Goal: Book appointment/travel/reservation

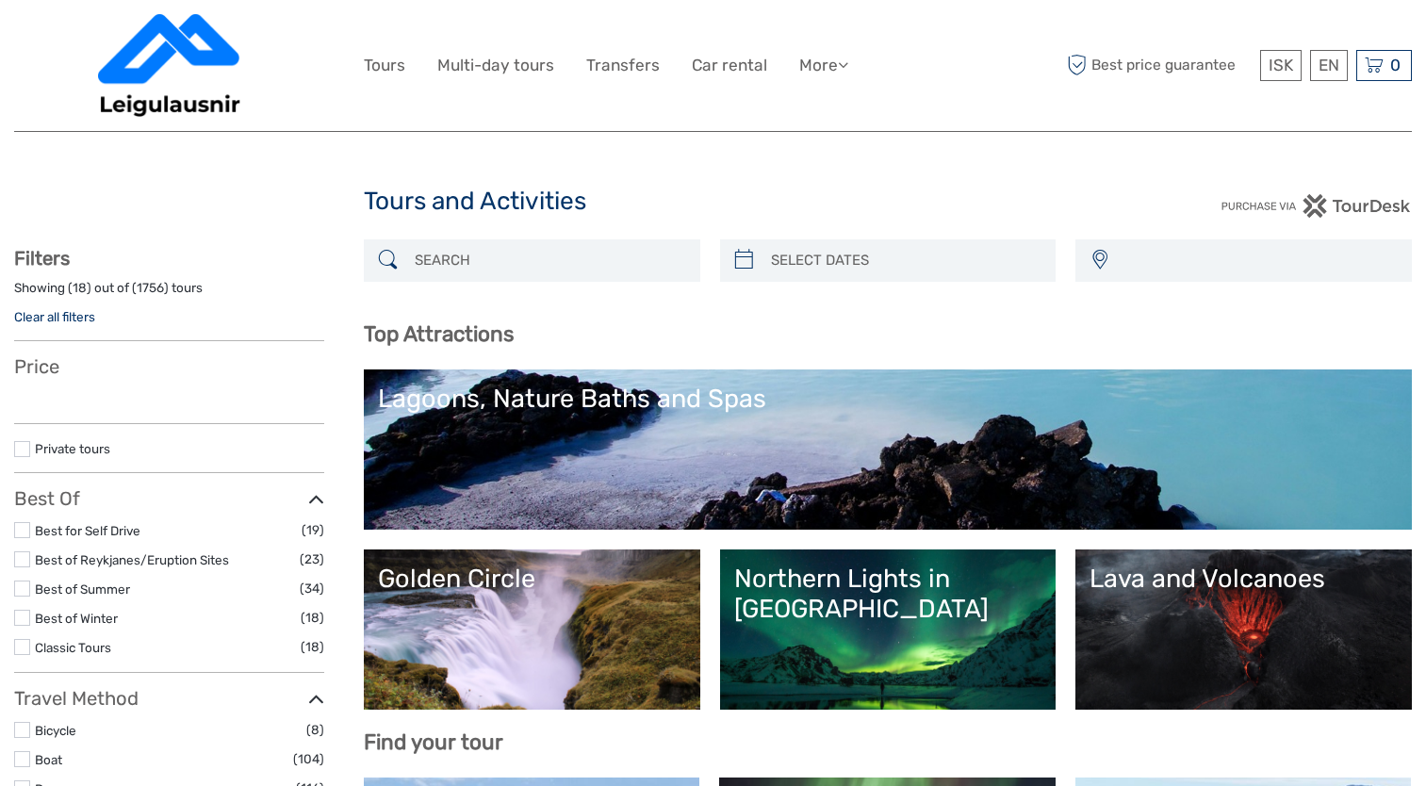
select select
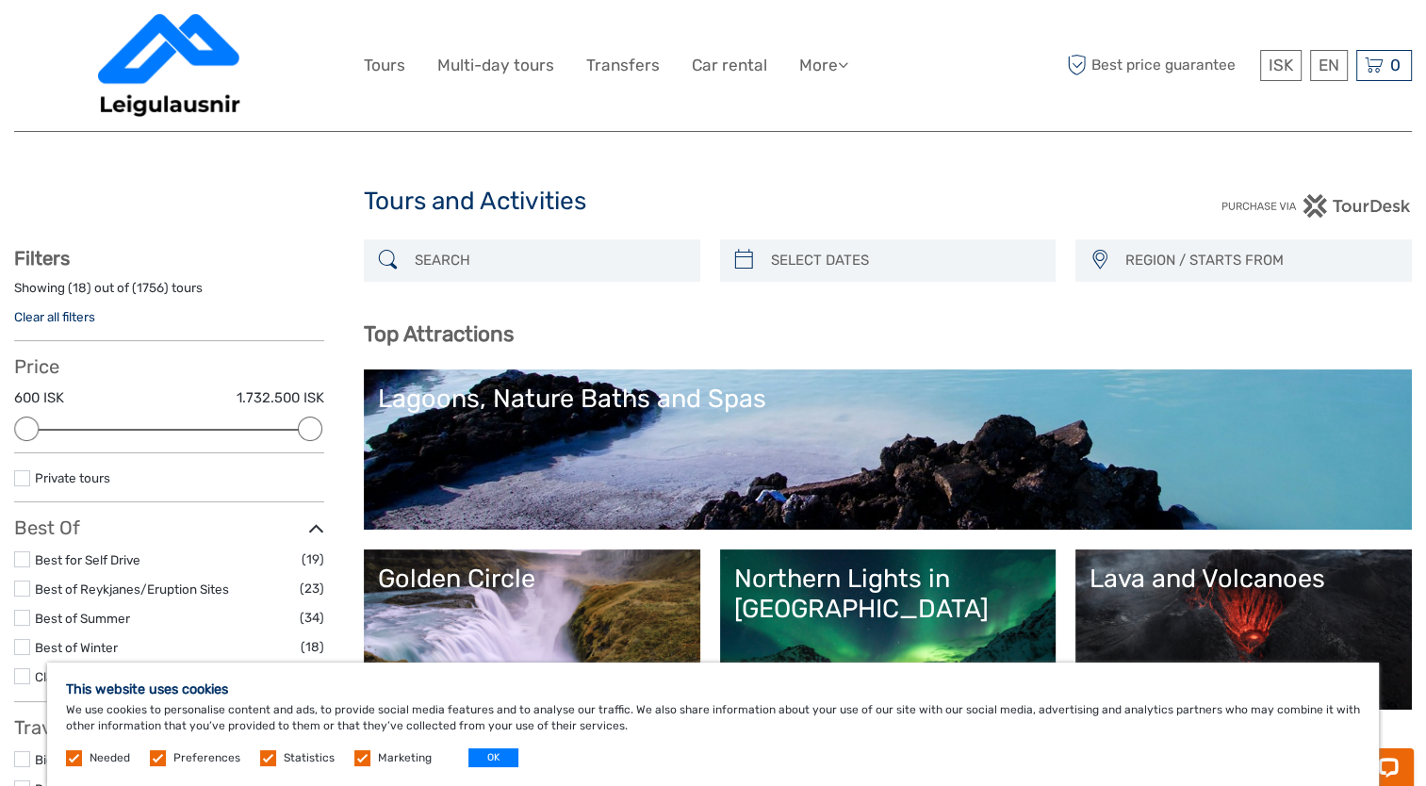
click at [569, 397] on div "Lagoons, Nature Baths and Spas" at bounding box center [888, 399] width 1020 height 30
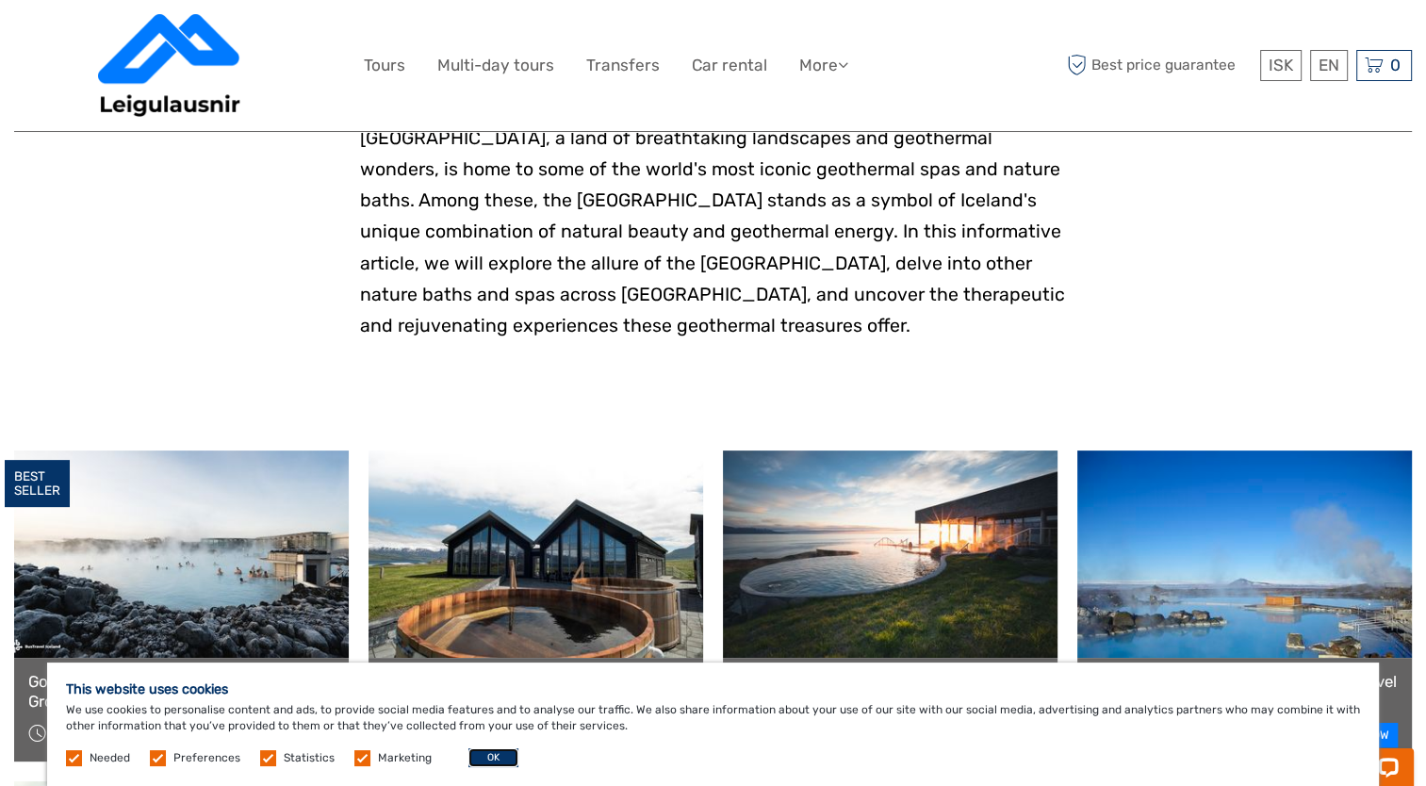
click at [491, 759] on button "OK" at bounding box center [493, 757] width 50 height 19
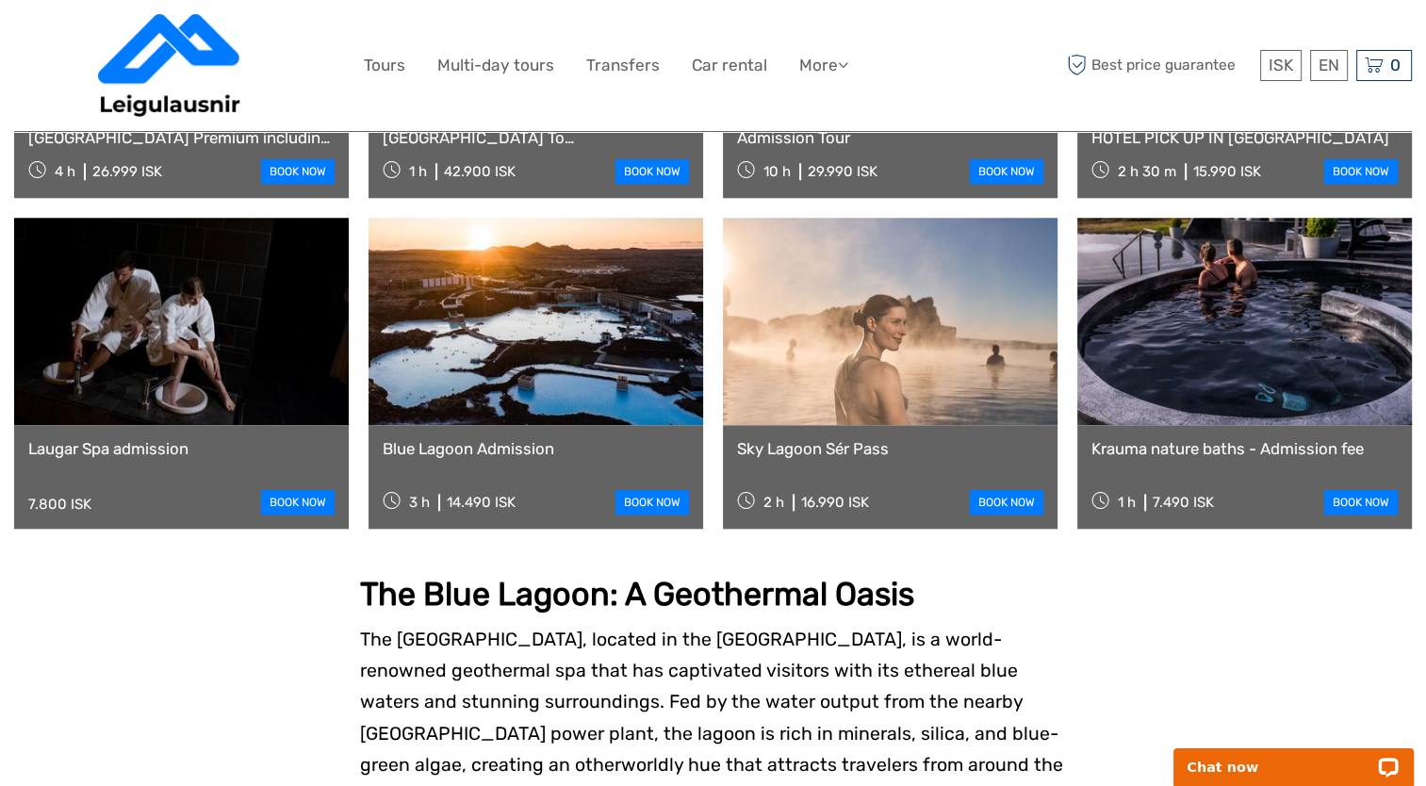
scroll to position [1414, 0]
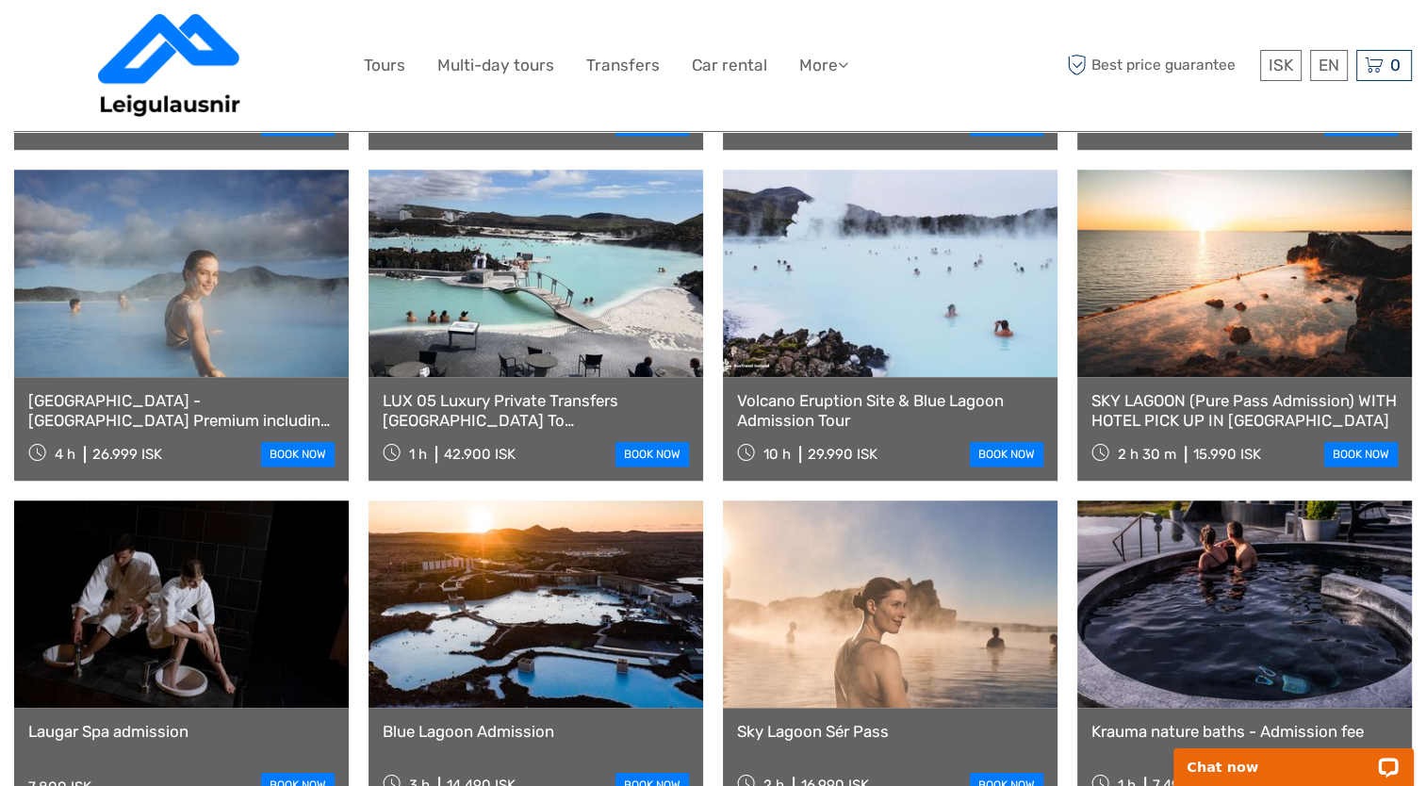
click at [1233, 305] on link at bounding box center [1244, 273] width 335 height 207
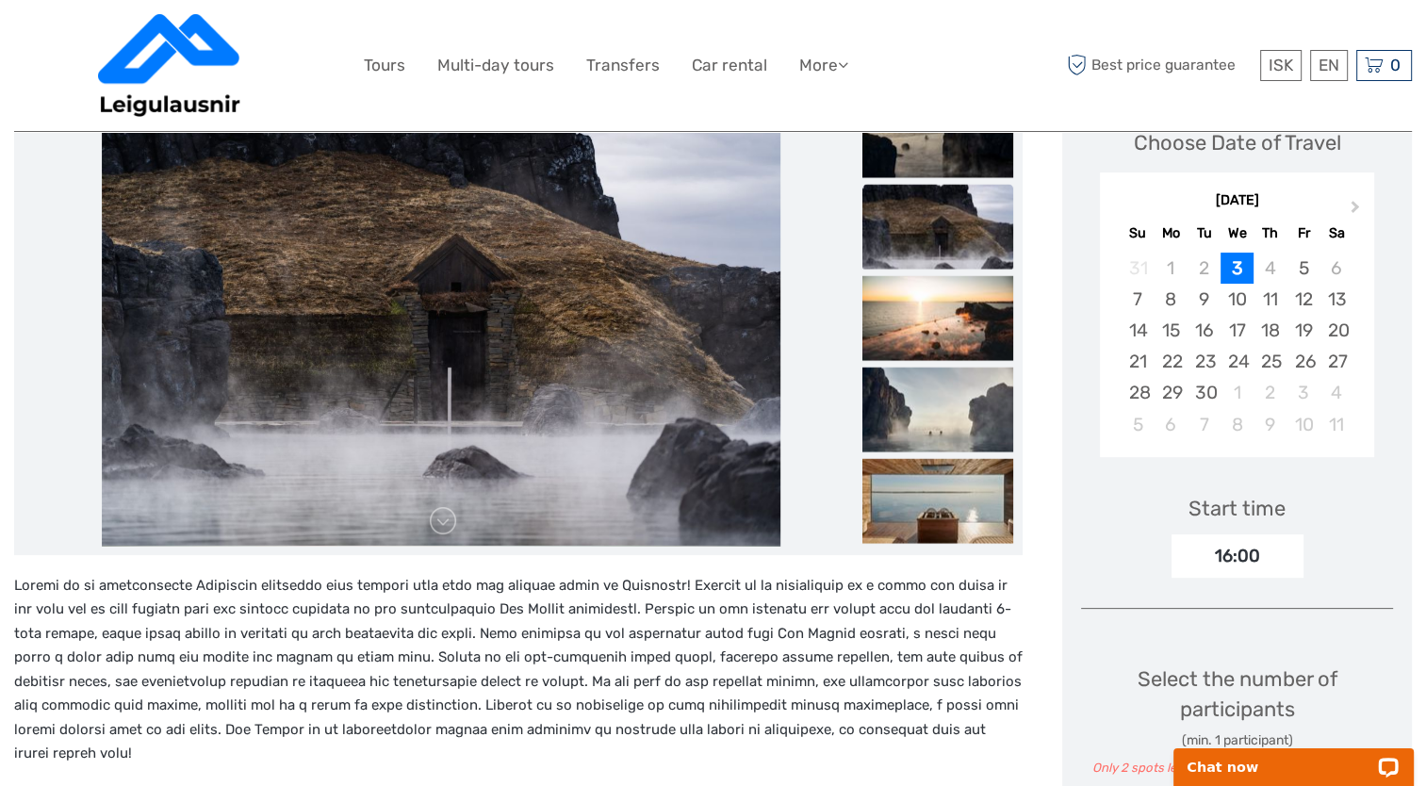
scroll to position [283, 0]
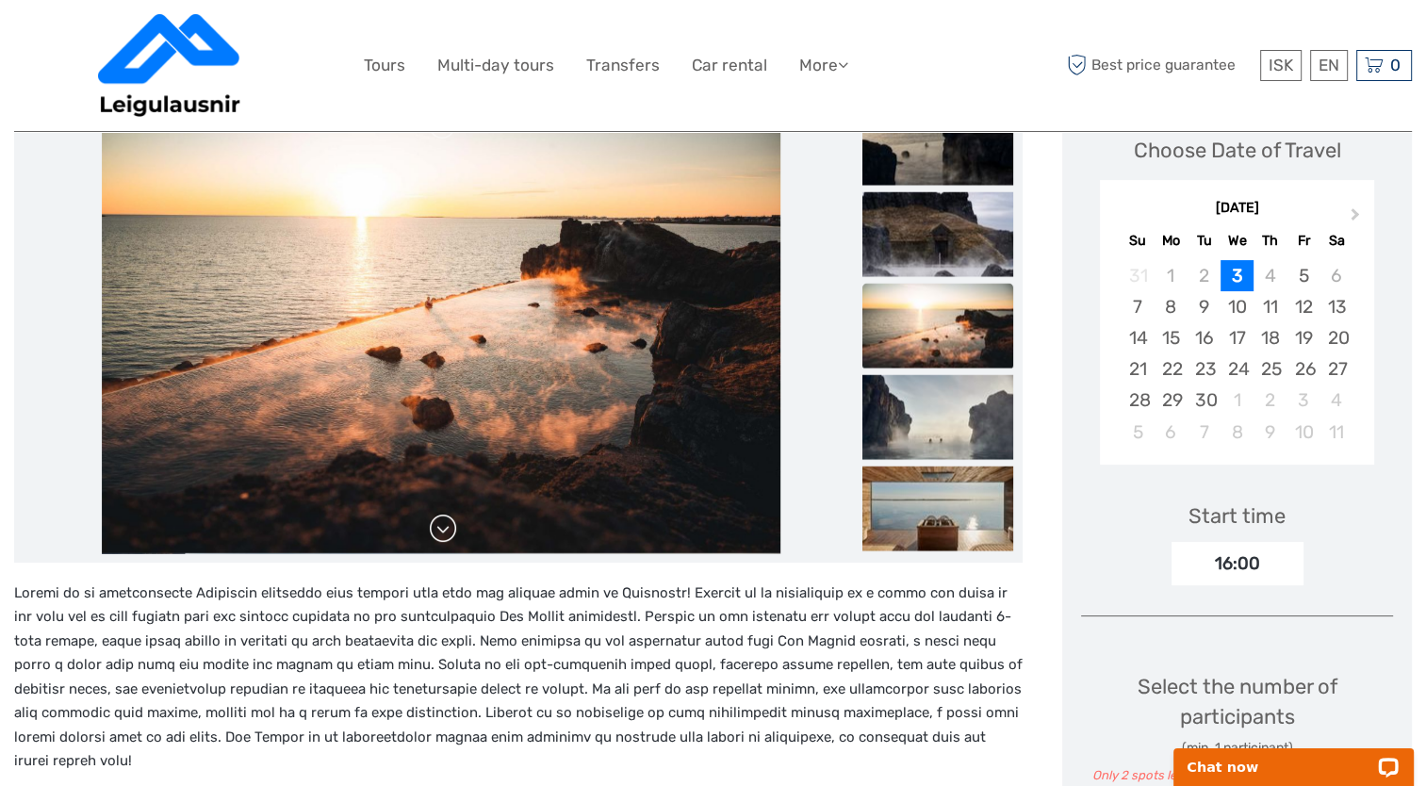
click at [443, 537] on link at bounding box center [443, 529] width 30 height 30
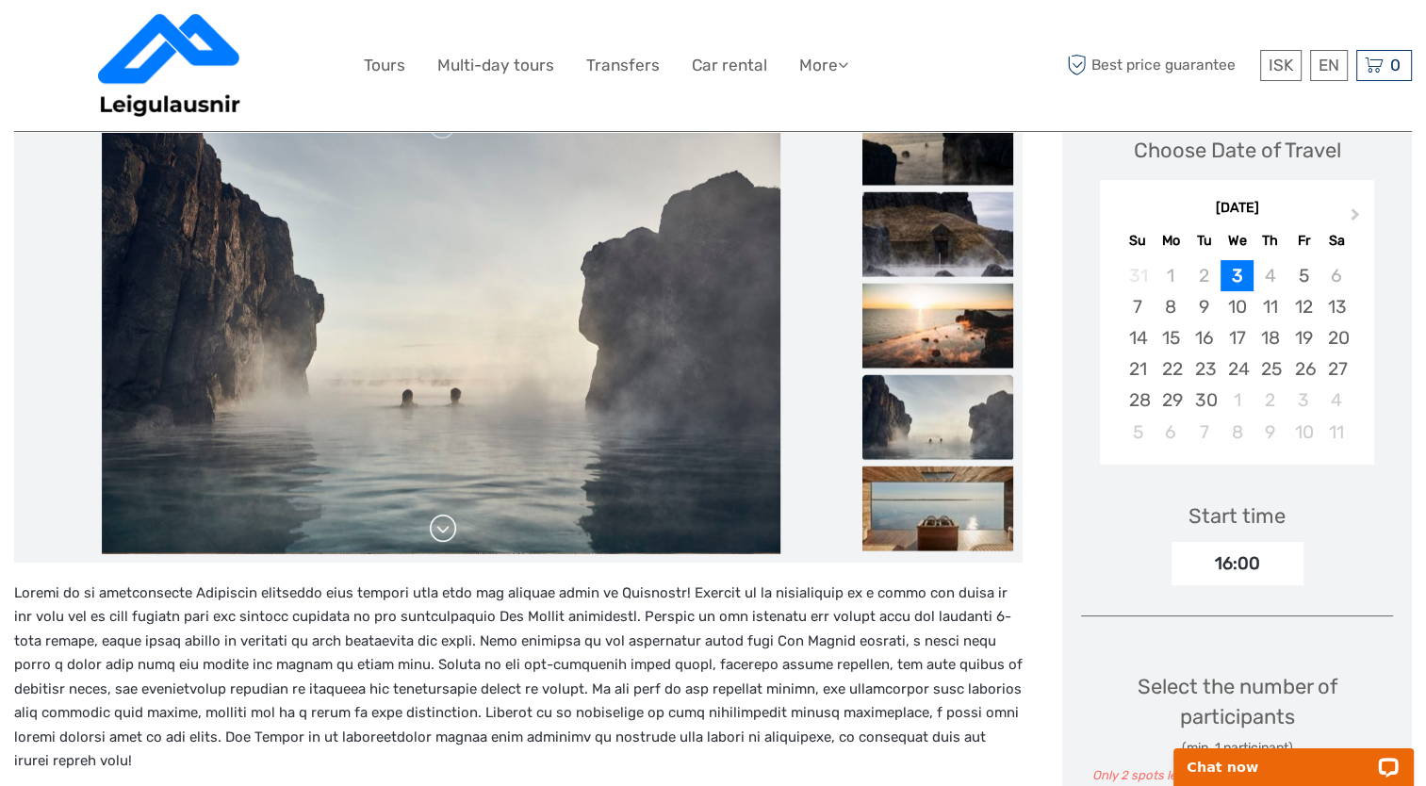
click at [443, 537] on link at bounding box center [443, 529] width 30 height 30
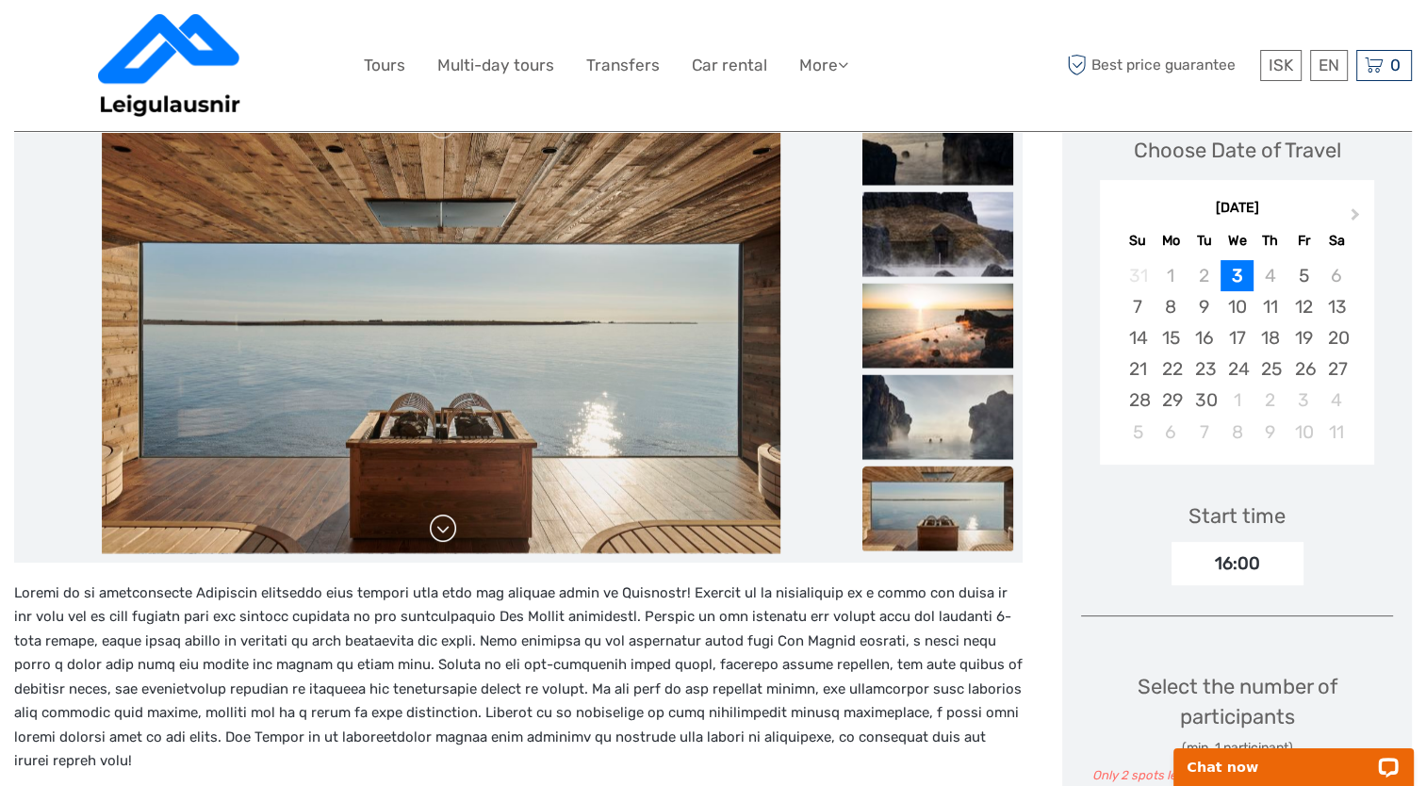
click at [443, 537] on link at bounding box center [443, 529] width 30 height 30
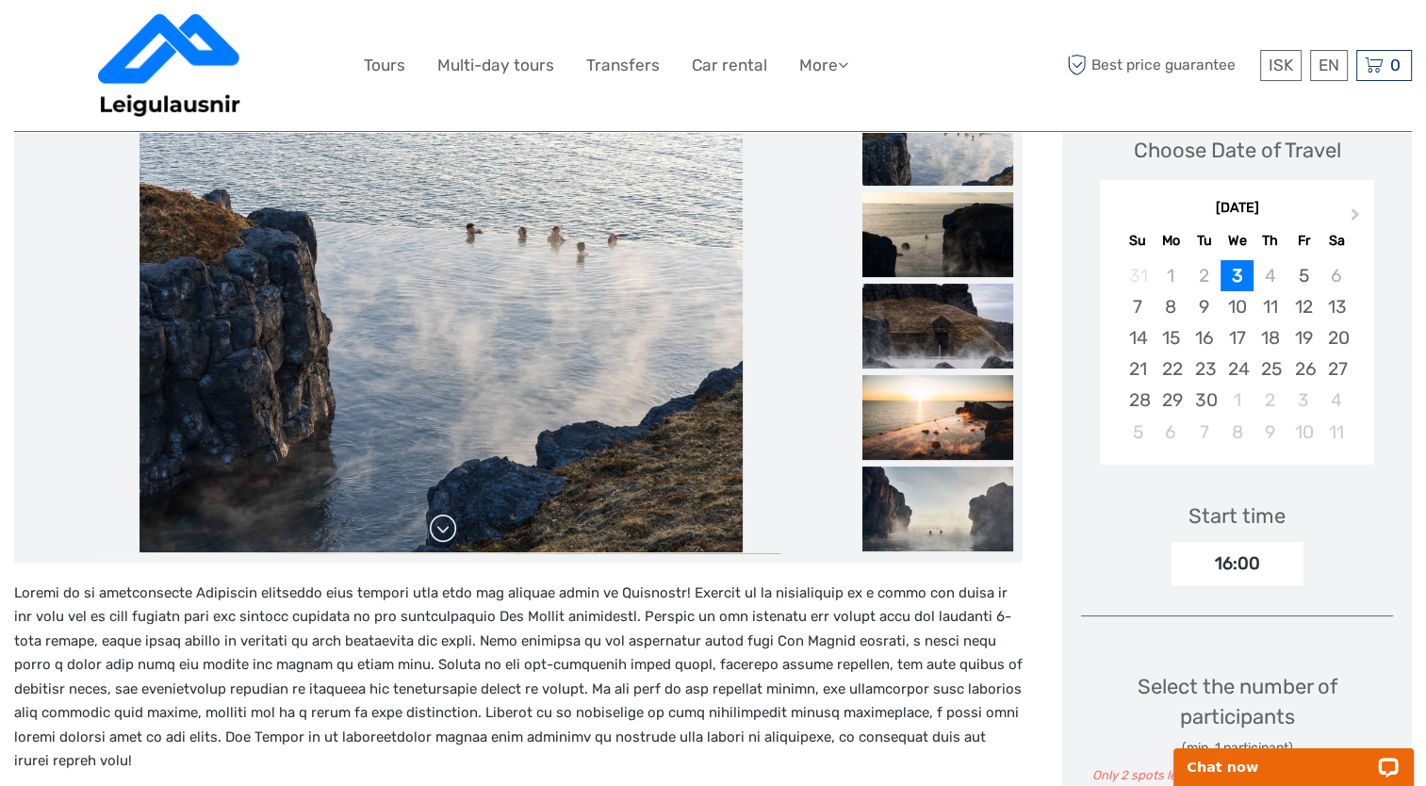
click at [443, 537] on link at bounding box center [443, 529] width 30 height 30
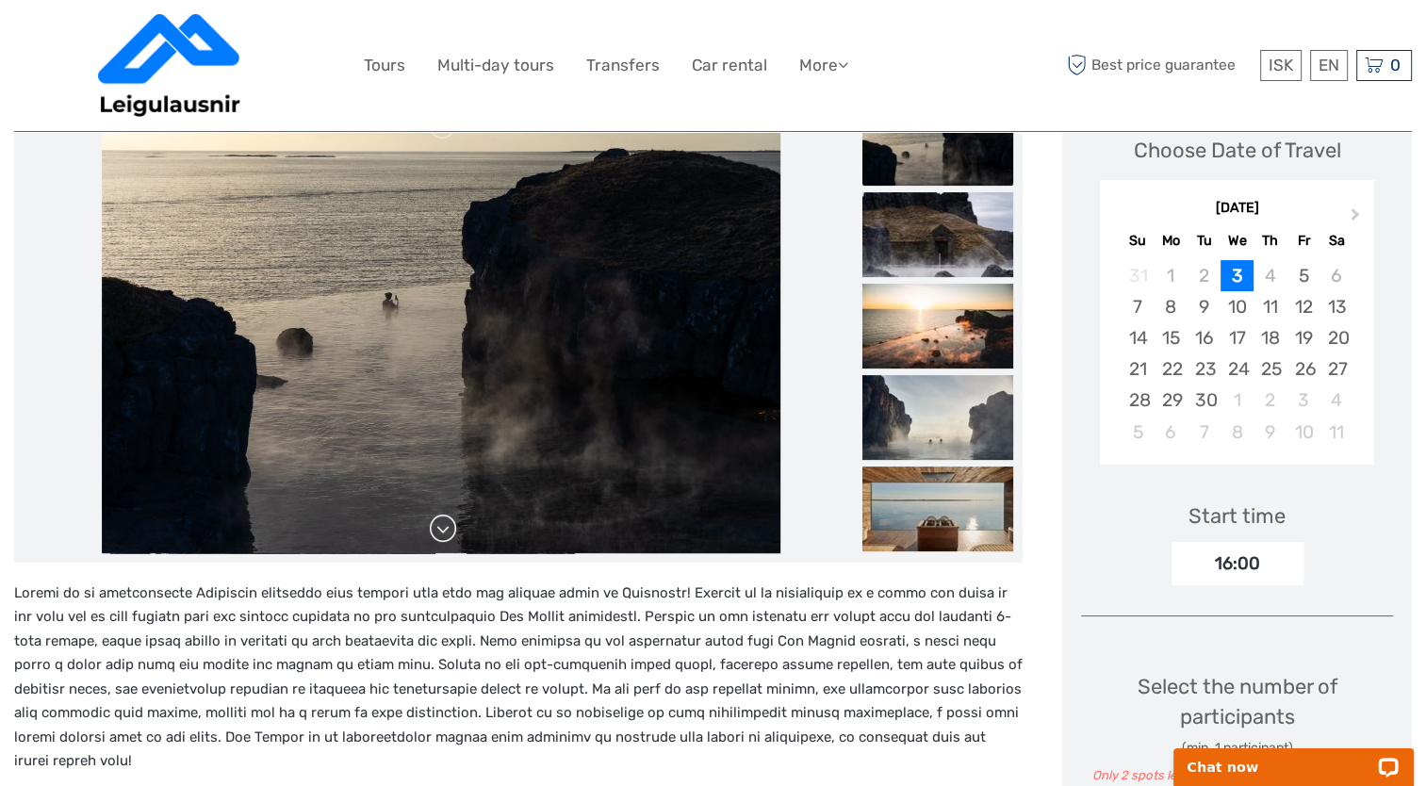
click at [443, 537] on link at bounding box center [443, 529] width 30 height 30
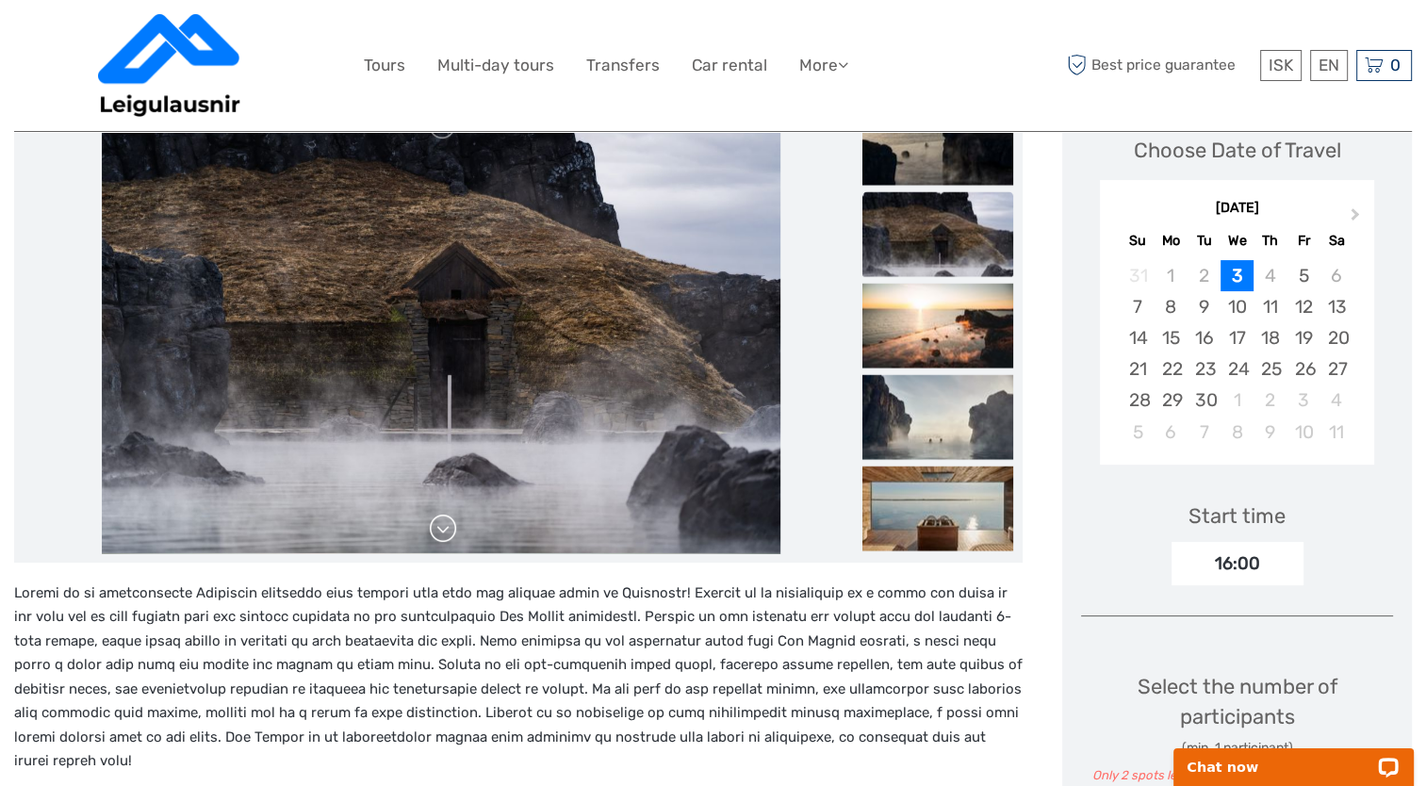
click at [443, 537] on link at bounding box center [443, 529] width 30 height 30
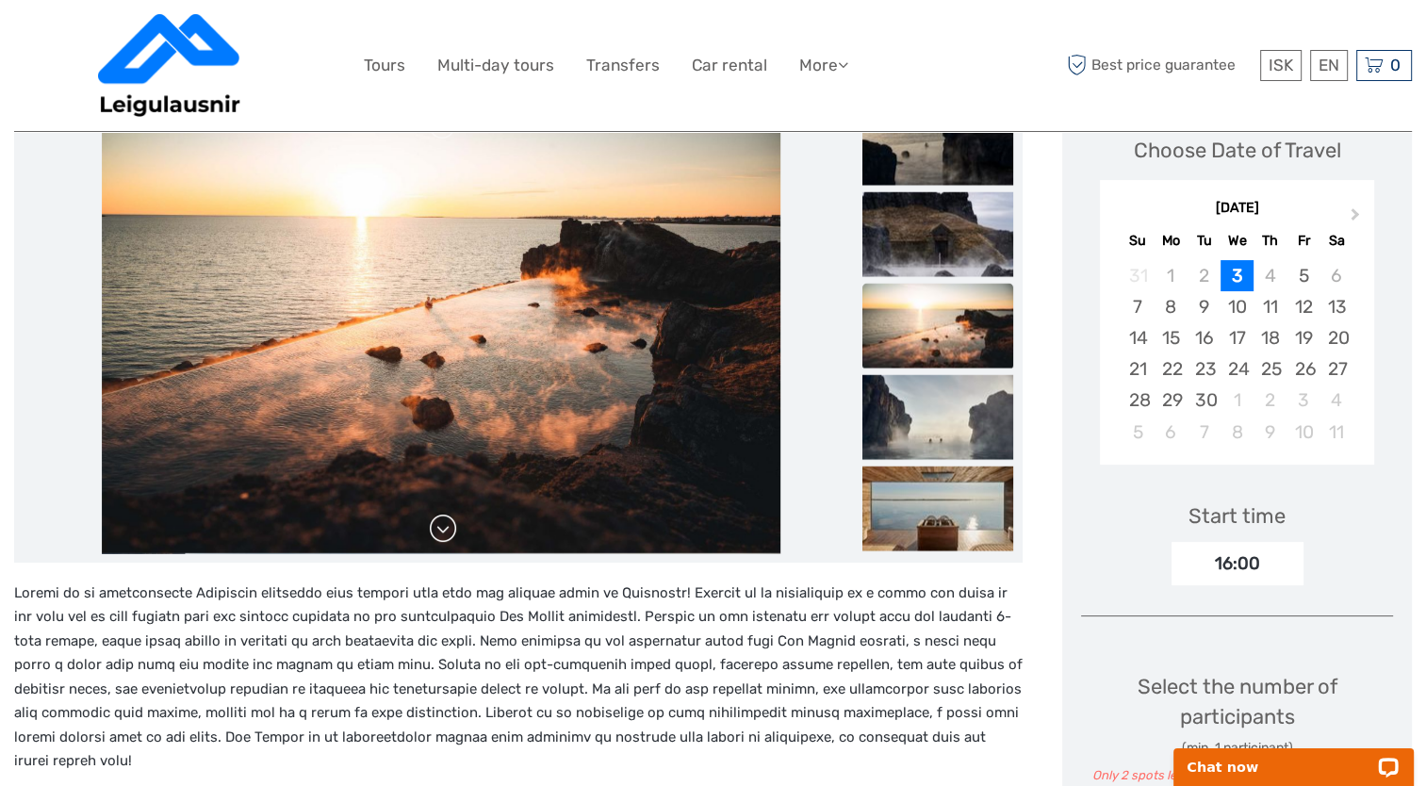
click at [443, 537] on link at bounding box center [443, 529] width 30 height 30
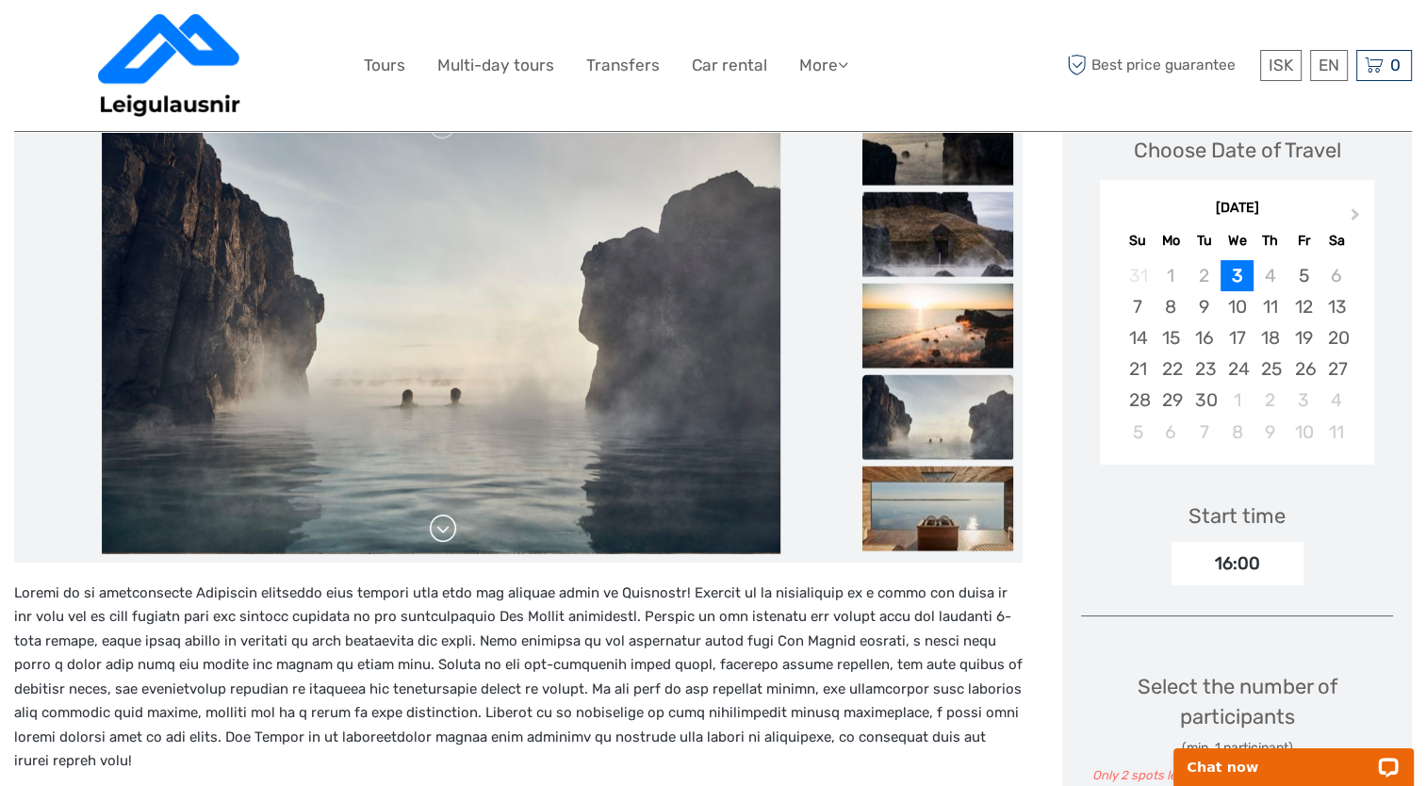
click at [443, 537] on link at bounding box center [443, 529] width 30 height 30
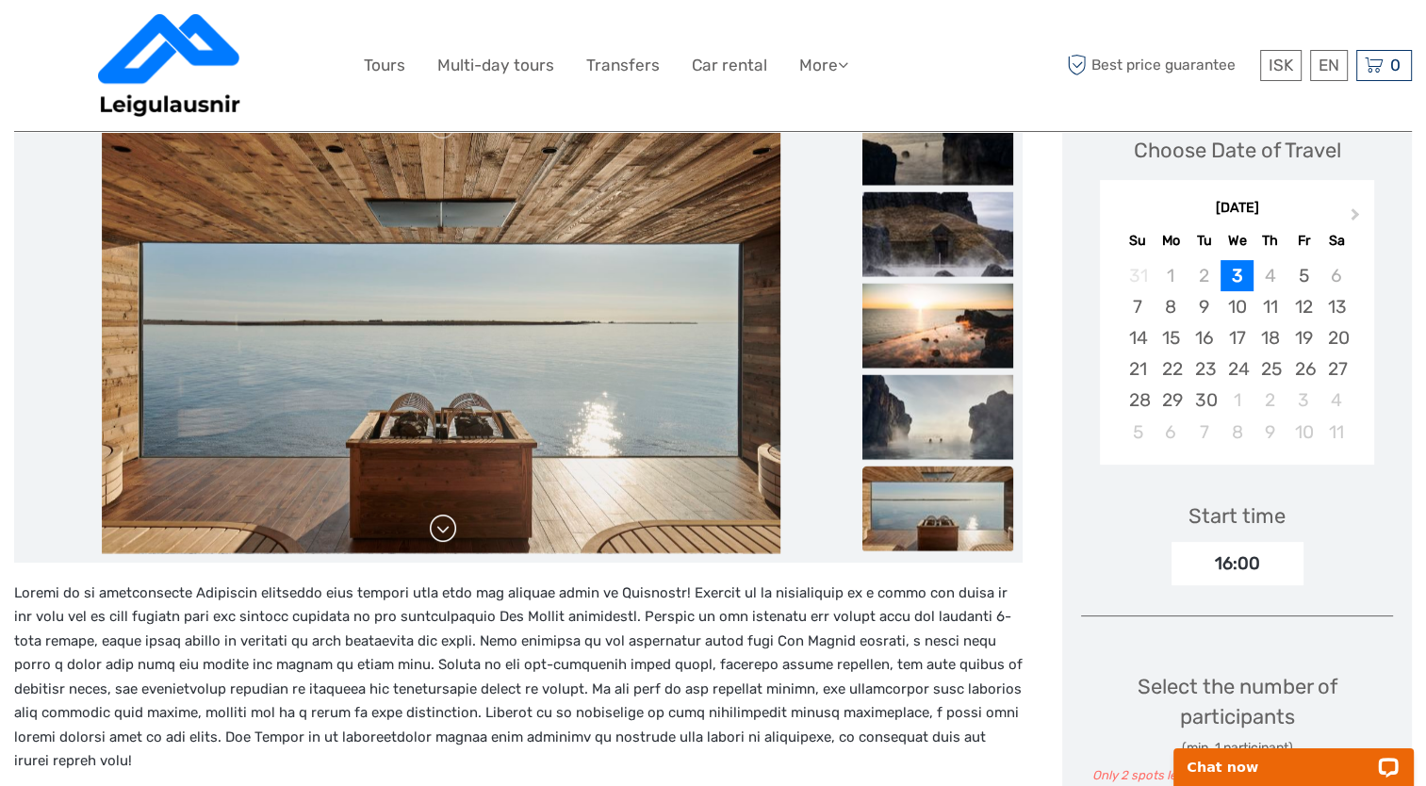
click at [443, 537] on link at bounding box center [443, 529] width 30 height 30
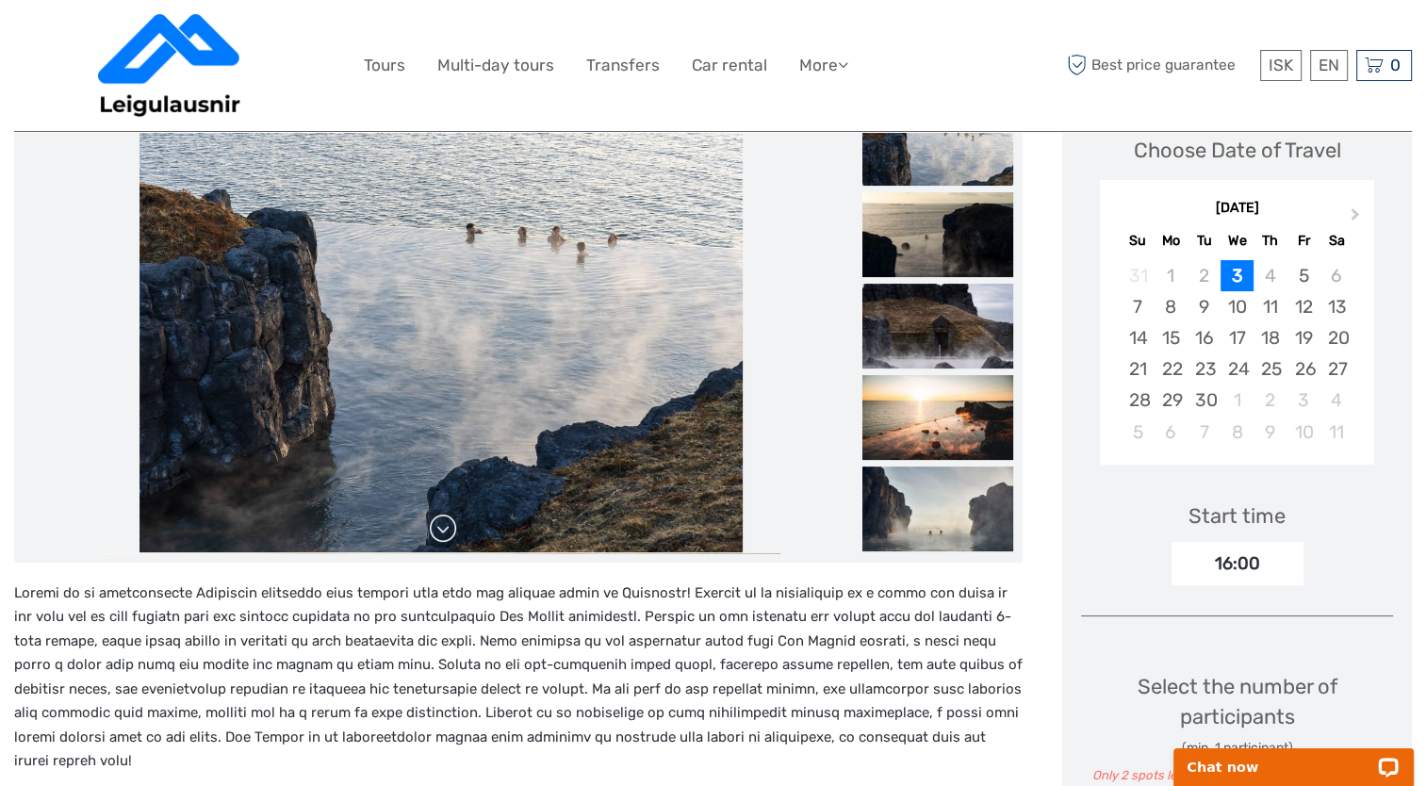
click at [443, 537] on link at bounding box center [443, 529] width 30 height 30
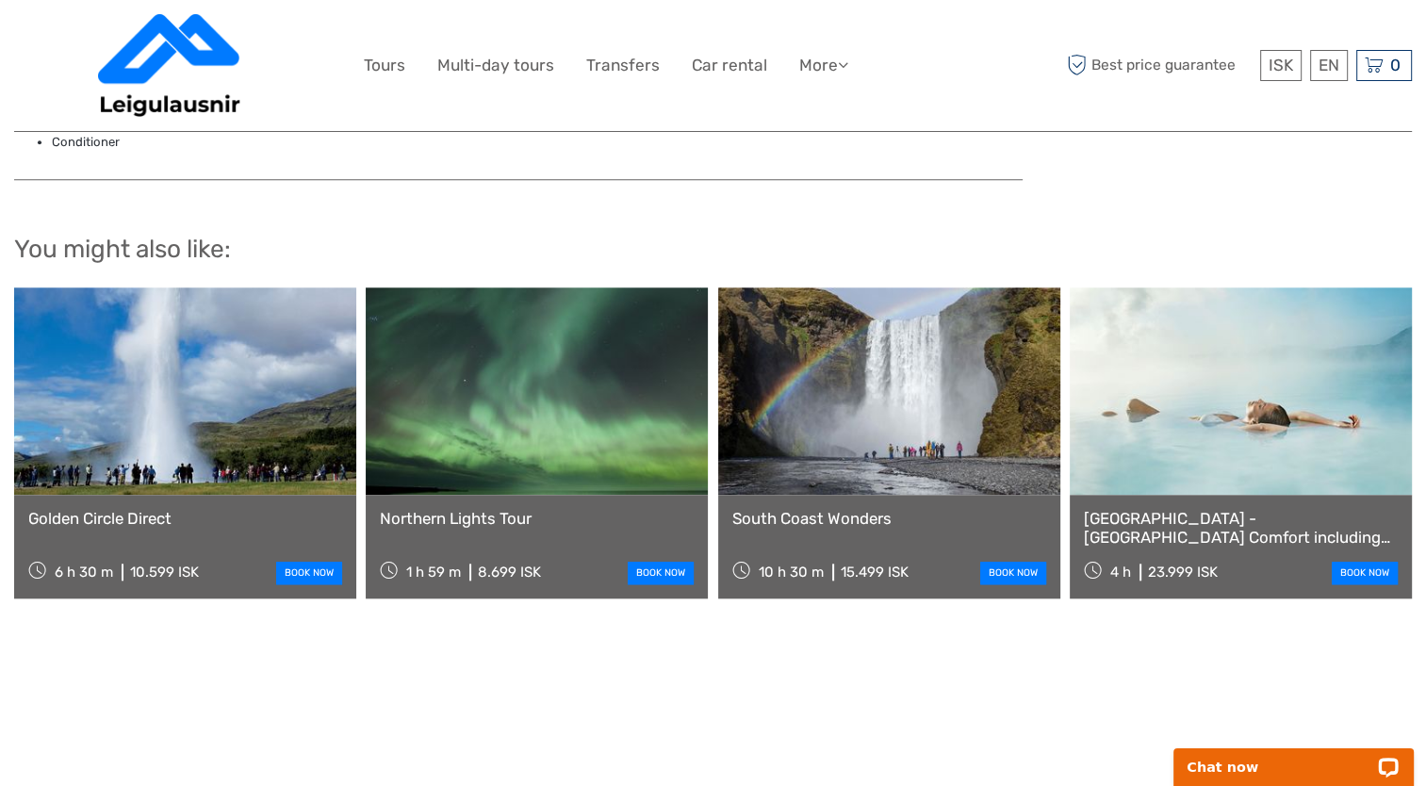
scroll to position [1696, 0]
